Goal: Information Seeking & Learning: Compare options

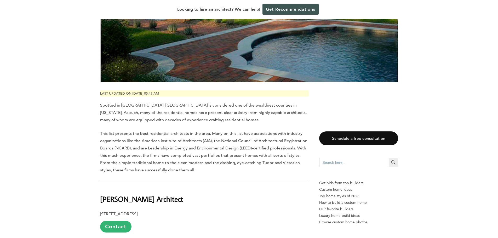
scroll to position [209, 0]
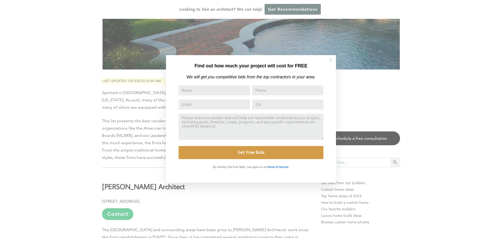
click at [331, 59] on icon at bounding box center [331, 61] width 6 height 6
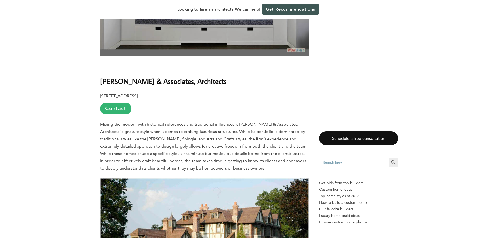
scroll to position [2407, 0]
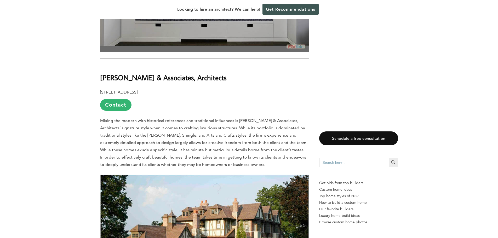
click at [118, 99] on link "Contact" at bounding box center [115, 105] width 31 height 12
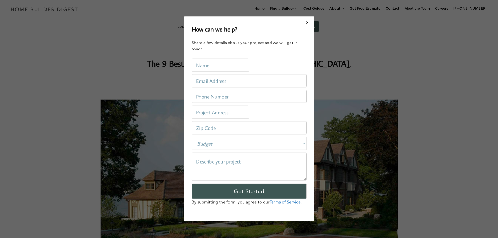
scroll to position [0, 0]
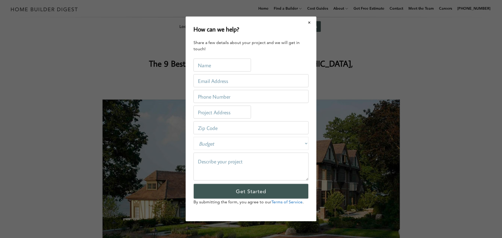
click at [312, 21] on button "Close modal" at bounding box center [310, 22] width 14 height 11
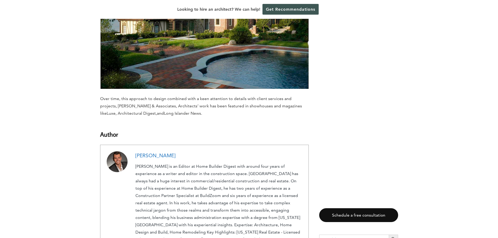
scroll to position [2721, 0]
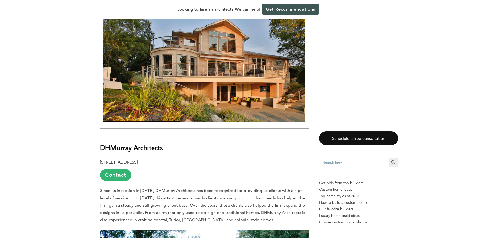
scroll to position [1779, 0]
click at [118, 176] on link "Contact" at bounding box center [115, 176] width 31 height 12
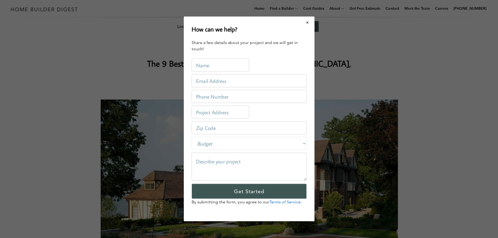
scroll to position [0, 0]
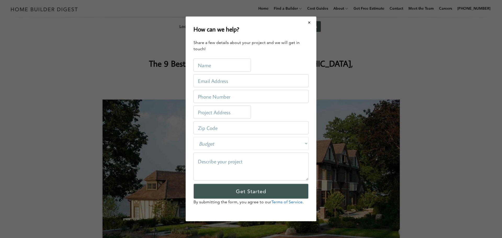
drag, startPoint x: 308, startPoint y: 23, endPoint x: 302, endPoint y: 31, distance: 10.2
click at [308, 22] on button "Close modal" at bounding box center [310, 22] width 14 height 11
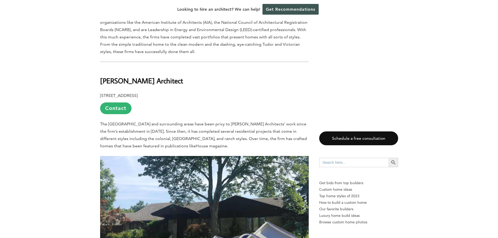
scroll to position [314, 0]
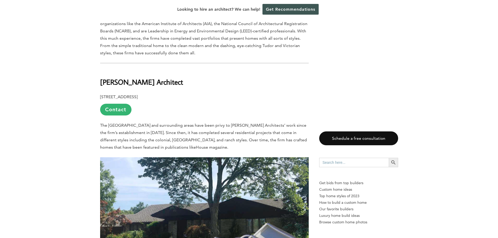
drag, startPoint x: 99, startPoint y: 80, endPoint x: 183, endPoint y: 78, distance: 84.0
copy b "[PERSON_NAME] Architect"
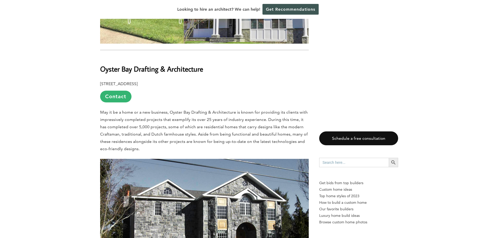
scroll to position [576, 0]
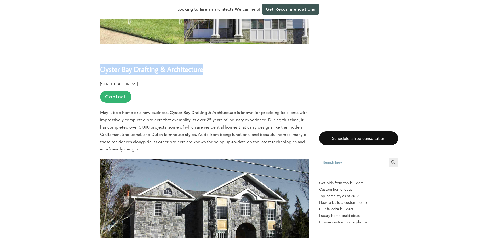
drag, startPoint x: 99, startPoint y: 67, endPoint x: 207, endPoint y: 63, distance: 108.4
copy b "Oyster Bay Drafting & Architecture"
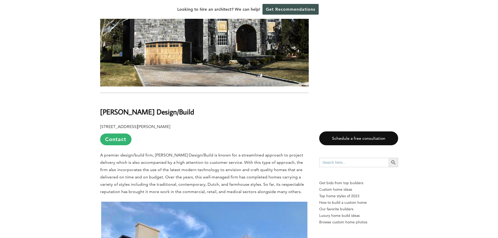
scroll to position [811, 0]
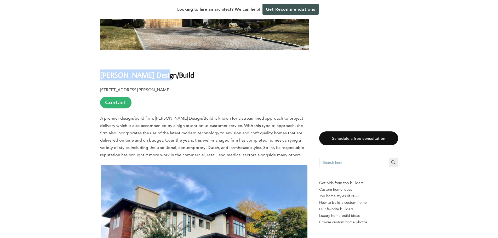
drag, startPoint x: 100, startPoint y: 74, endPoint x: 163, endPoint y: 76, distance: 63.1
click at [163, 76] on h2 "[PERSON_NAME] Design/Build" at bounding box center [204, 72] width 209 height 18
copy b "[PERSON_NAME] Design/Build"
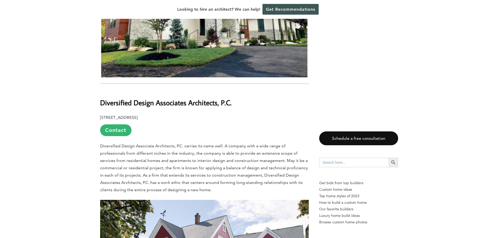
scroll to position [1046, 0]
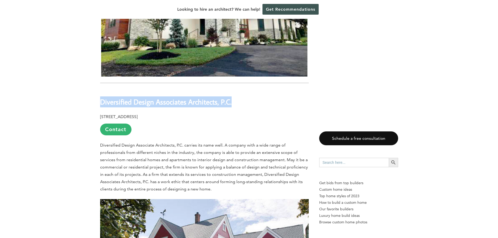
drag, startPoint x: 101, startPoint y: 101, endPoint x: 243, endPoint y: 100, distance: 141.3
click at [243, 100] on h2 "Diversified Design Associates Architects, P.C." at bounding box center [204, 98] width 209 height 18
copy b "Diversified Design Associates Architects, P.C."
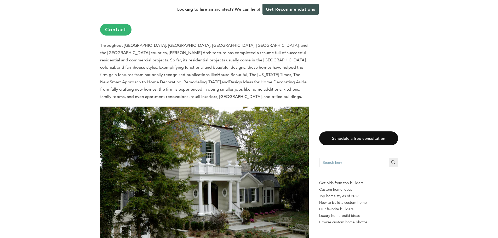
scroll to position [1334, 0]
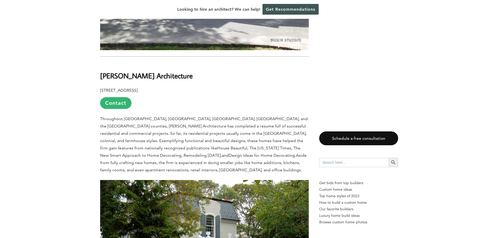
drag, startPoint x: 101, startPoint y: 75, endPoint x: 193, endPoint y: 75, distance: 91.6
click at [194, 75] on h2 "[PERSON_NAME] Architecture" at bounding box center [204, 72] width 209 height 18
copy b "[PERSON_NAME] Architecture"
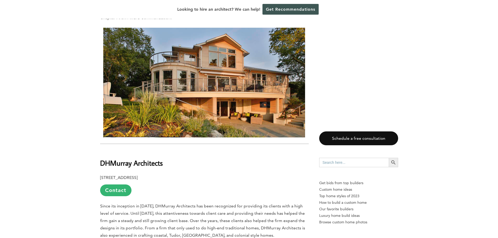
scroll to position [1831, 0]
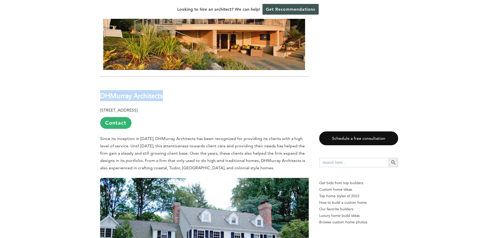
drag, startPoint x: 101, startPoint y: 94, endPoint x: 165, endPoint y: 97, distance: 64.7
click at [165, 97] on h2 "DHMurray Architects" at bounding box center [204, 92] width 209 height 18
copy b "DHMurray Architects"
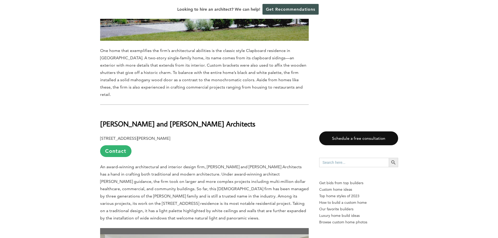
scroll to position [2041, 0]
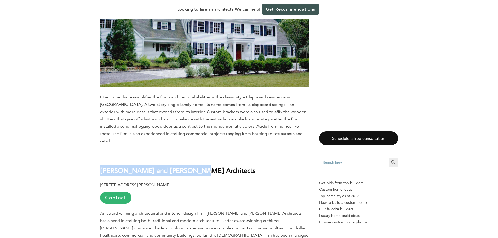
drag, startPoint x: 100, startPoint y: 162, endPoint x: 194, endPoint y: 160, distance: 93.7
click at [199, 160] on h2 "[PERSON_NAME] and [PERSON_NAME] Architects" at bounding box center [204, 167] width 209 height 18
copy b "[PERSON_NAME] and [PERSON_NAME] Architects"
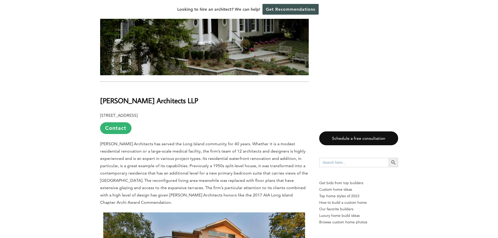
scroll to position [1570, 0]
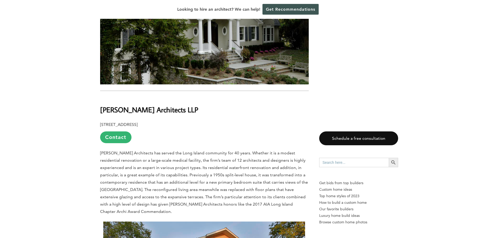
drag, startPoint x: 100, startPoint y: 110, endPoint x: 196, endPoint y: 108, distance: 96.0
click at [200, 108] on h2 "[PERSON_NAME] Architects LLP" at bounding box center [204, 106] width 209 height 18
copy b "[PERSON_NAME] Architects LLP"
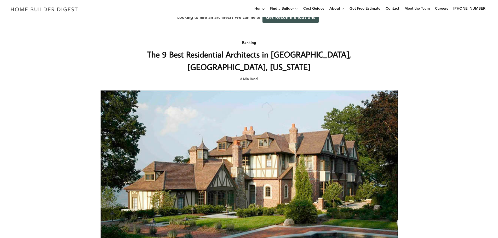
scroll to position [0, 0]
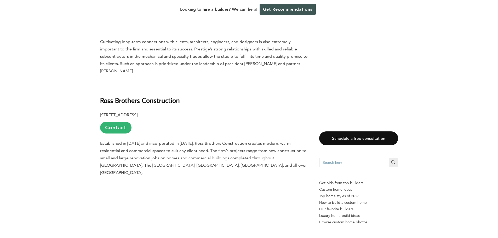
scroll to position [1409, 0]
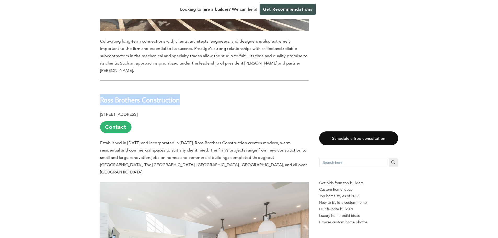
drag, startPoint x: 184, startPoint y: 73, endPoint x: 100, endPoint y: 75, distance: 84.0
click at [100, 87] on h2 "Ross Brothers Construction" at bounding box center [204, 96] width 209 height 18
copy b "Ross Brothers Construction"
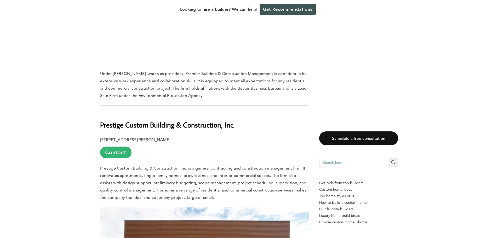
scroll to position [1095, 0]
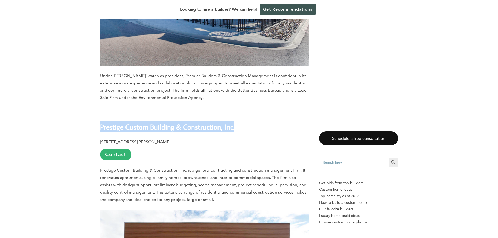
drag, startPoint x: 101, startPoint y: 106, endPoint x: 252, endPoint y: 103, distance: 151.2
click at [252, 114] on h2 "Prestige Custom Building & Construction, Inc." at bounding box center [204, 123] width 209 height 18
drag, startPoint x: 233, startPoint y: 104, endPoint x: 255, endPoint y: 107, distance: 21.7
click at [255, 114] on h2 "Prestige Custom Building & Construction, Inc." at bounding box center [204, 123] width 209 height 18
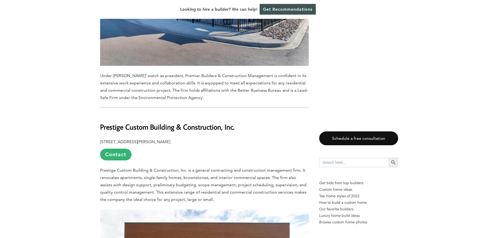
scroll to position [938, 0]
